Goal: Task Accomplishment & Management: Use online tool/utility

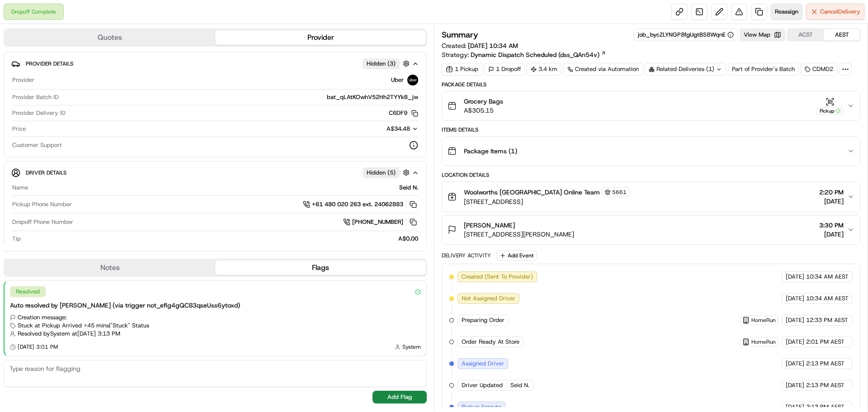
click at [786, 12] on span "Reassign" at bounding box center [787, 12] width 24 height 8
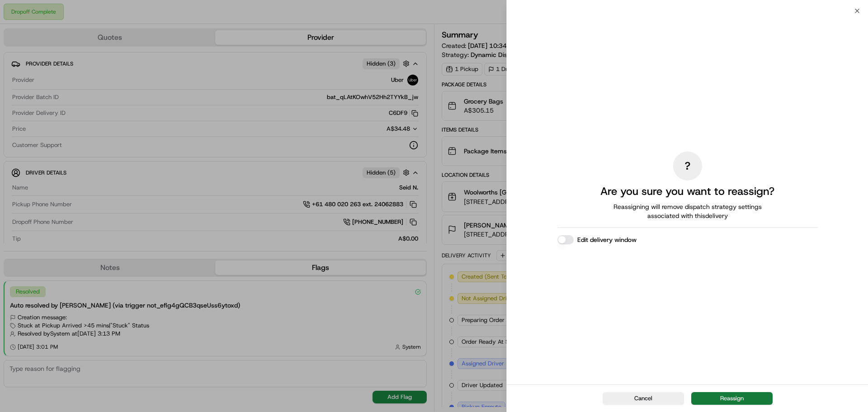
click at [753, 397] on button "Reassign" at bounding box center [731, 398] width 81 height 13
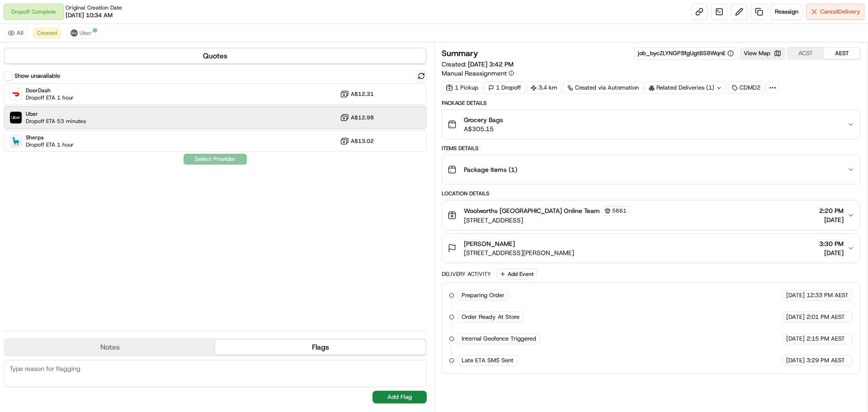
click at [96, 118] on div "Uber Dropoff ETA 53 minutes A$12.98" at bounding box center [215, 118] width 423 height 22
click at [222, 159] on button "Assign Provider" at bounding box center [215, 159] width 64 height 11
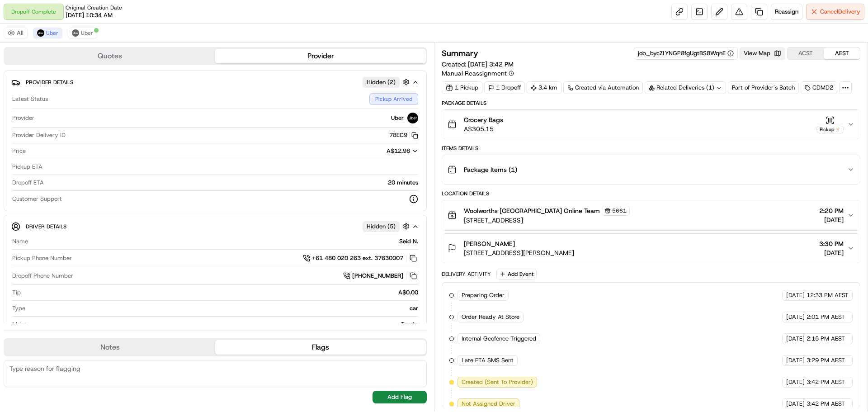
click at [757, 53] on button "View Map" at bounding box center [762, 53] width 46 height 13
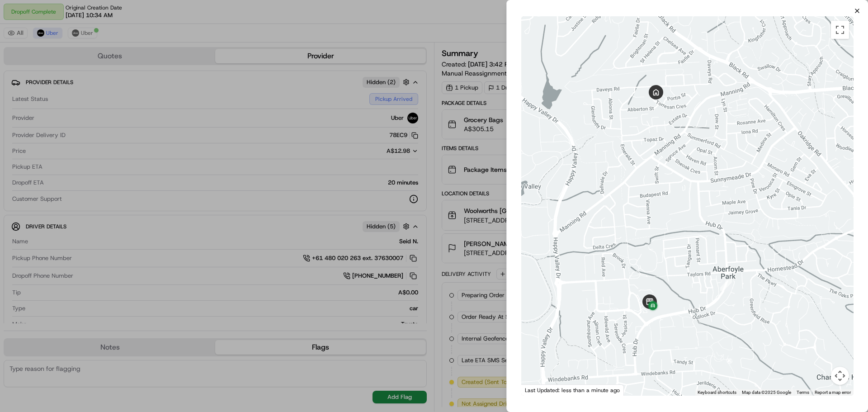
click at [858, 13] on icon "button" at bounding box center [856, 10] width 7 height 7
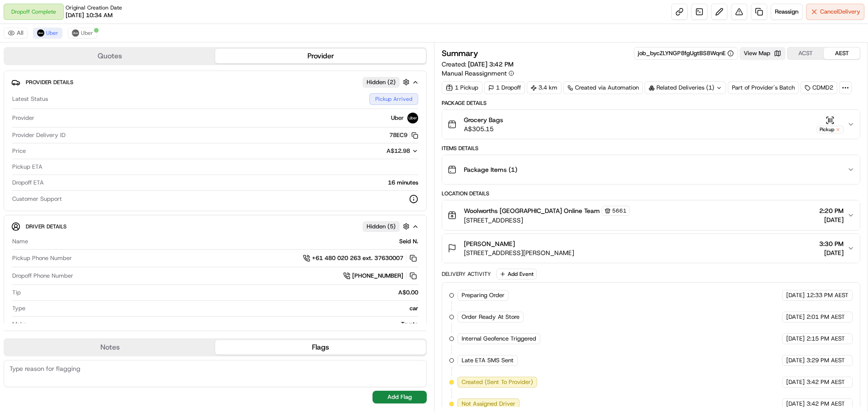
click at [764, 54] on button "View Map" at bounding box center [762, 53] width 46 height 13
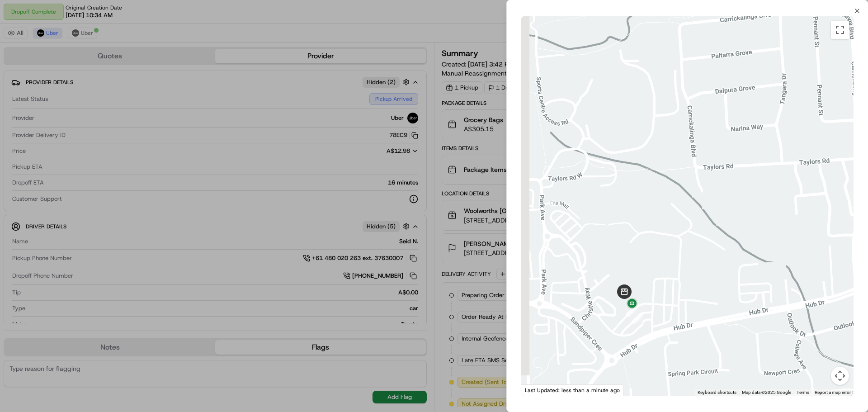
drag, startPoint x: 634, startPoint y: 294, endPoint x: 704, endPoint y: 306, distance: 71.6
click at [704, 306] on div at bounding box center [687, 205] width 332 height 379
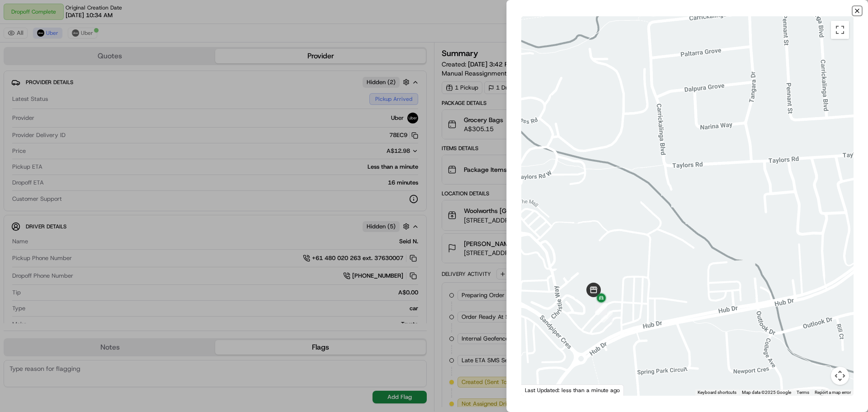
click at [857, 10] on icon "button" at bounding box center [857, 11] width 4 height 4
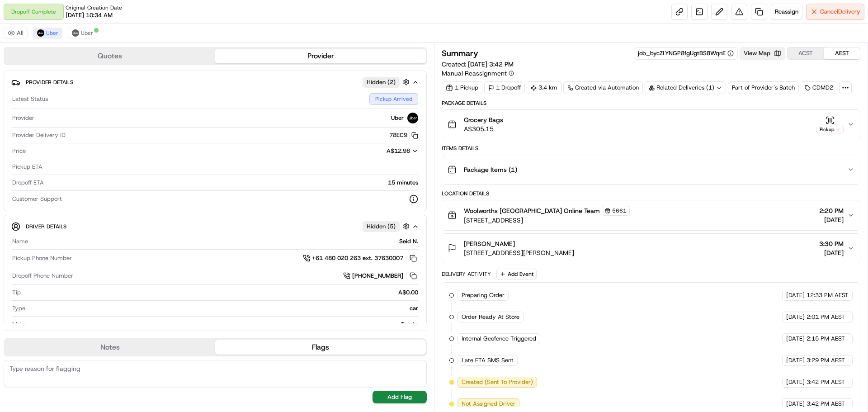
click at [762, 55] on button "View Map" at bounding box center [762, 53] width 46 height 13
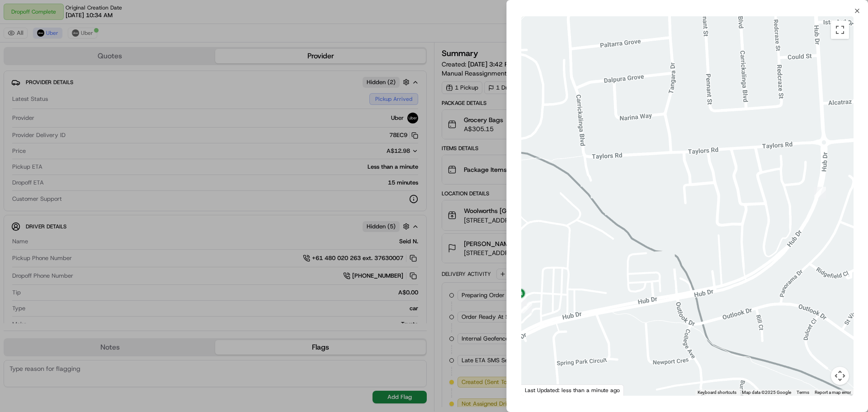
drag, startPoint x: 742, startPoint y: 268, endPoint x: 718, endPoint y: 293, distance: 34.9
click at [718, 293] on div at bounding box center [687, 205] width 332 height 379
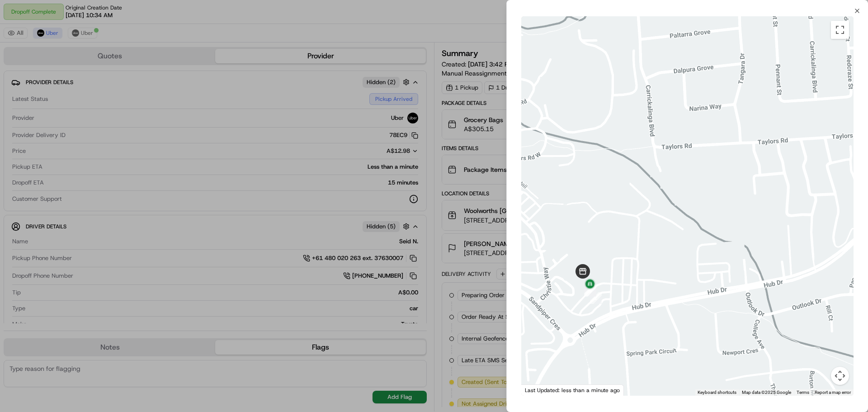
click at [294, 397] on div at bounding box center [434, 206] width 868 height 412
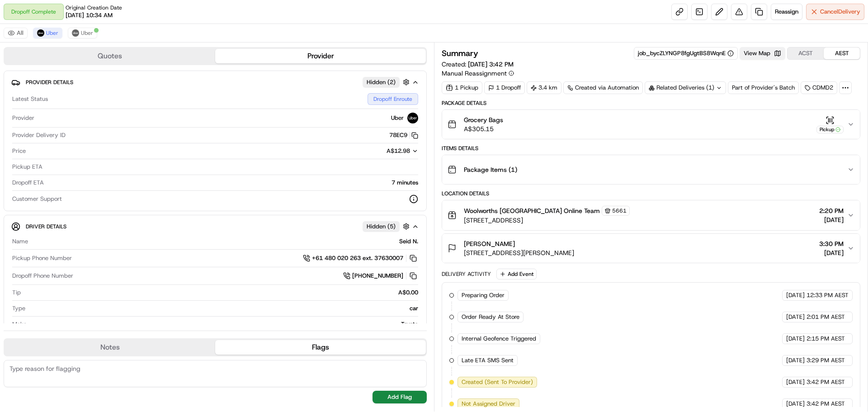
click at [757, 51] on button "View Map" at bounding box center [762, 53] width 46 height 13
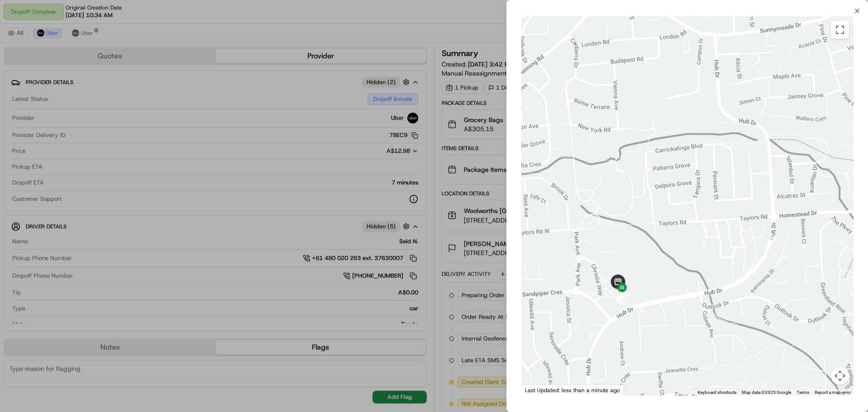
drag, startPoint x: 316, startPoint y: 399, endPoint x: 373, endPoint y: 378, distance: 61.2
click at [316, 399] on div at bounding box center [434, 206] width 868 height 412
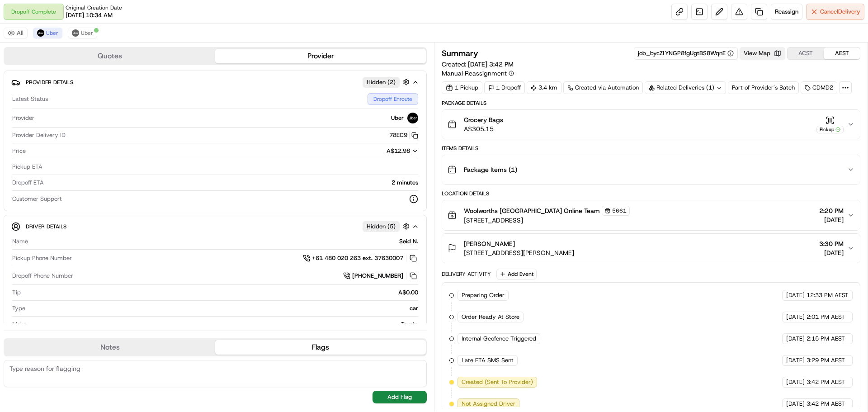
click at [756, 53] on button "View Map" at bounding box center [762, 53] width 46 height 13
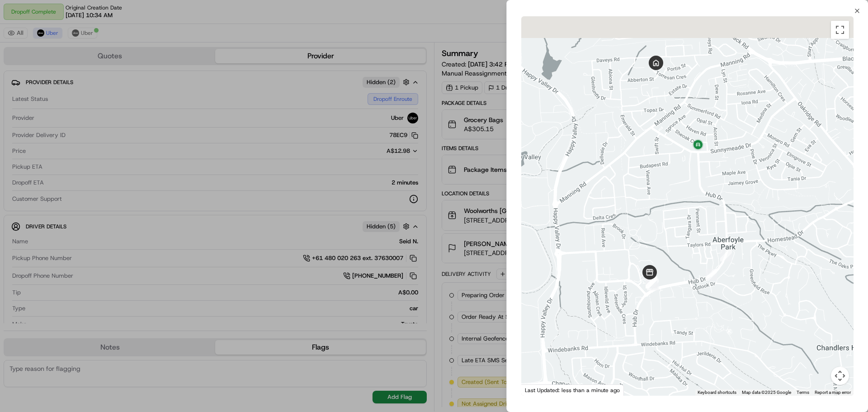
drag, startPoint x: 668, startPoint y: 107, endPoint x: 668, endPoint y: 164, distance: 57.0
click at [668, 164] on div at bounding box center [687, 205] width 332 height 379
